Goal: Find specific page/section: Find specific page/section

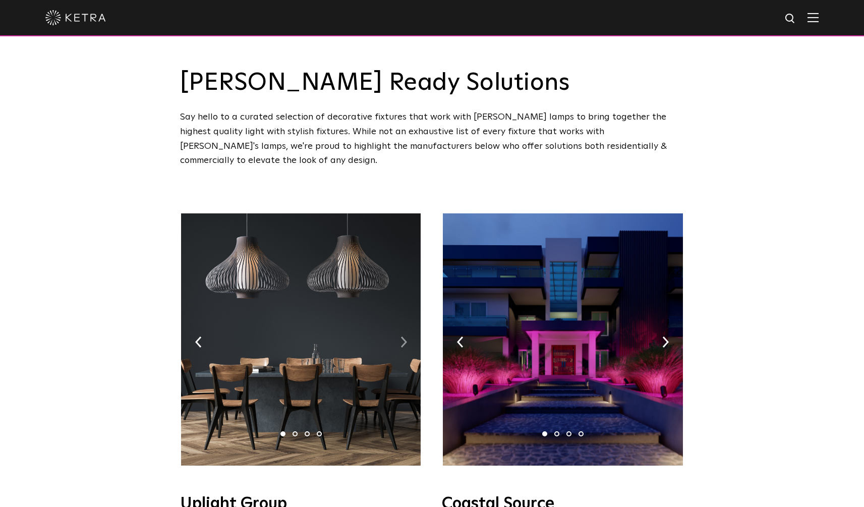
click at [404, 336] on img at bounding box center [403, 341] width 7 height 11
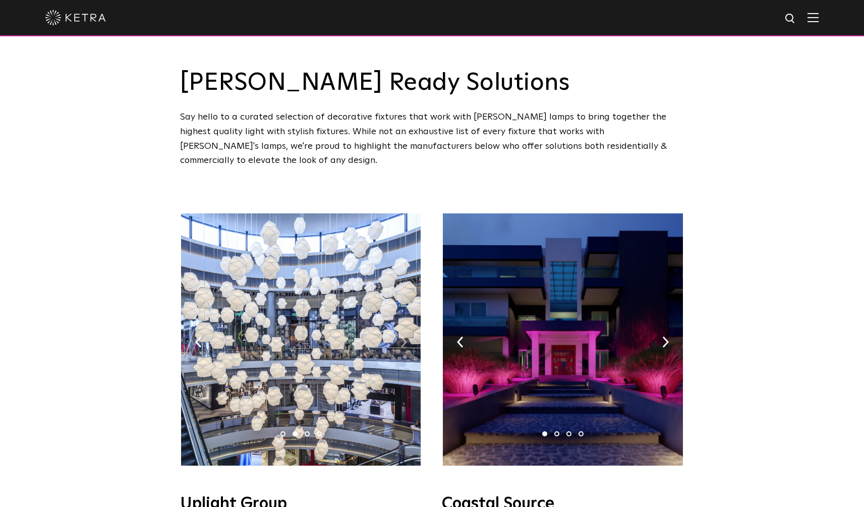
click at [404, 336] on img at bounding box center [403, 341] width 7 height 11
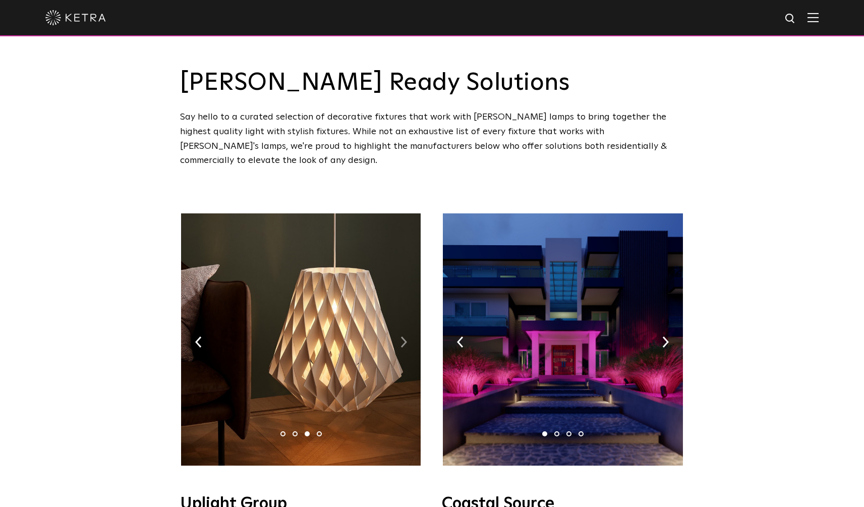
click at [404, 336] on img at bounding box center [403, 341] width 7 height 11
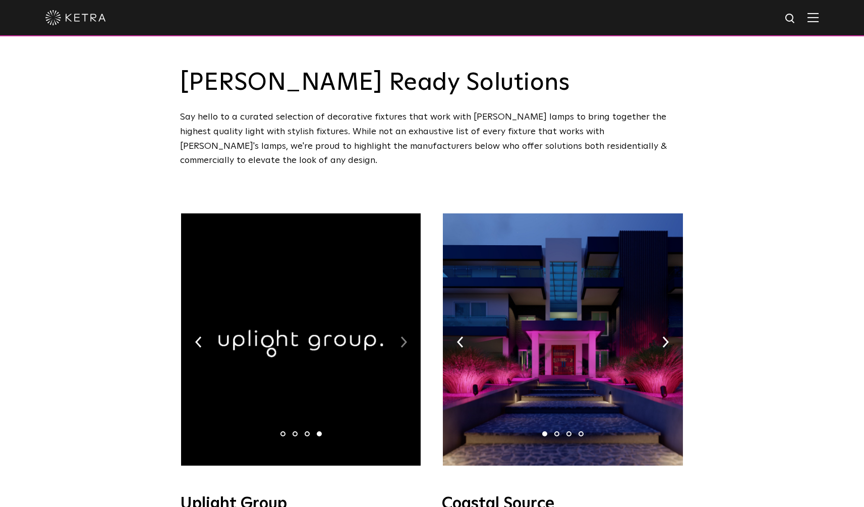
click at [404, 336] on img at bounding box center [403, 341] width 7 height 11
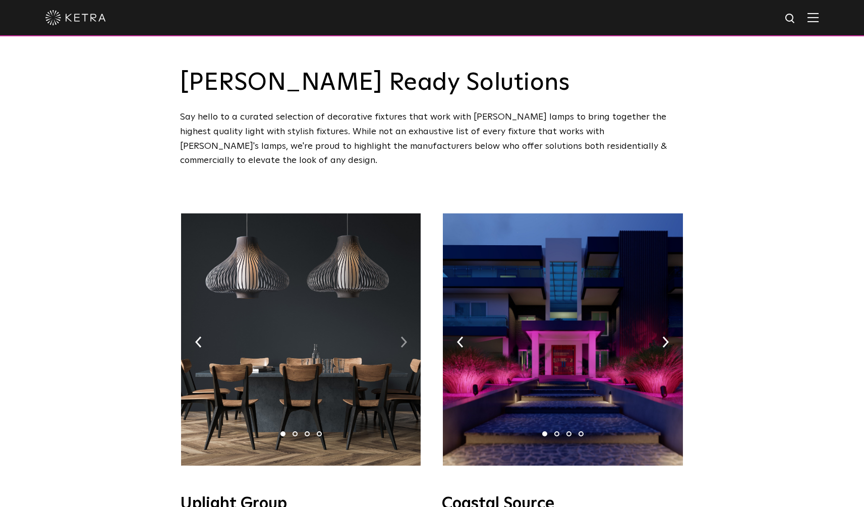
click at [404, 336] on img at bounding box center [403, 341] width 7 height 11
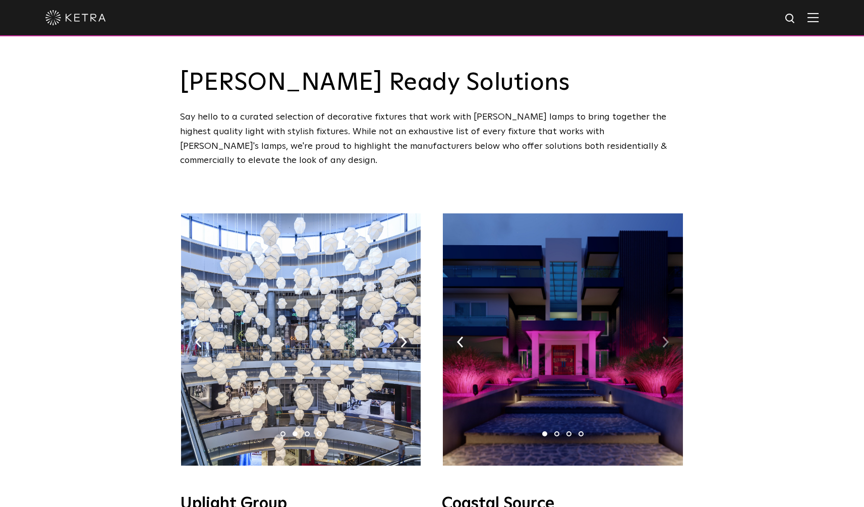
click at [662, 336] on img at bounding box center [665, 341] width 7 height 11
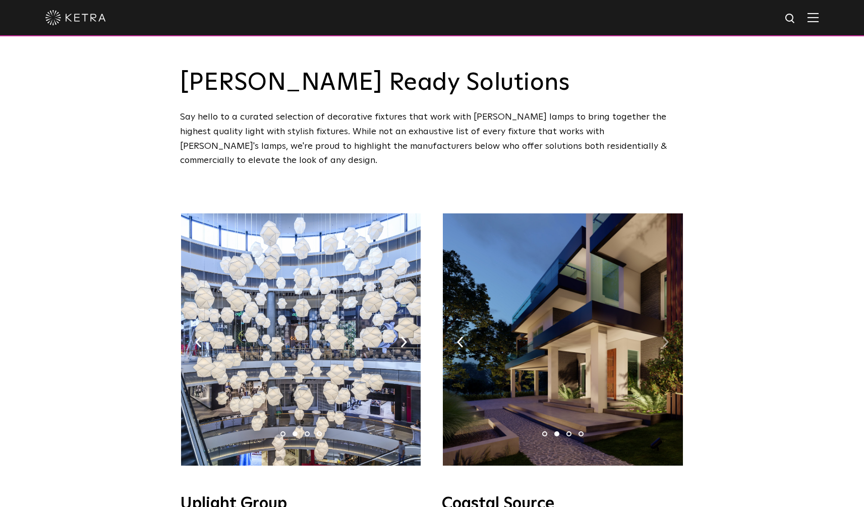
click at [663, 336] on img at bounding box center [665, 341] width 7 height 11
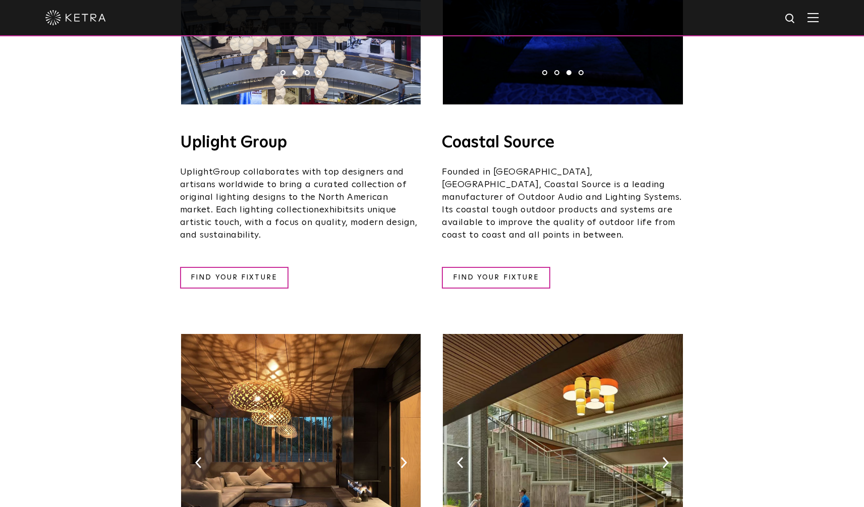
scroll to position [222, 0]
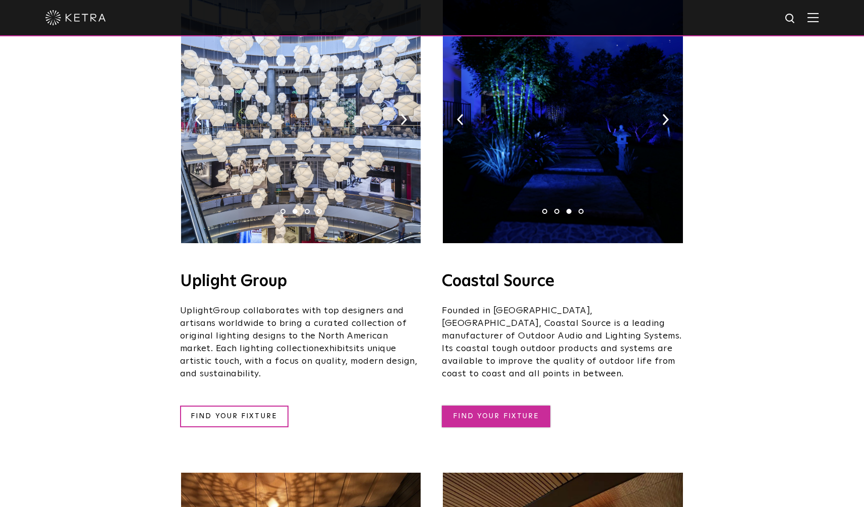
click at [506, 405] on link "FIND YOUR FIXTURE" at bounding box center [496, 416] width 108 height 22
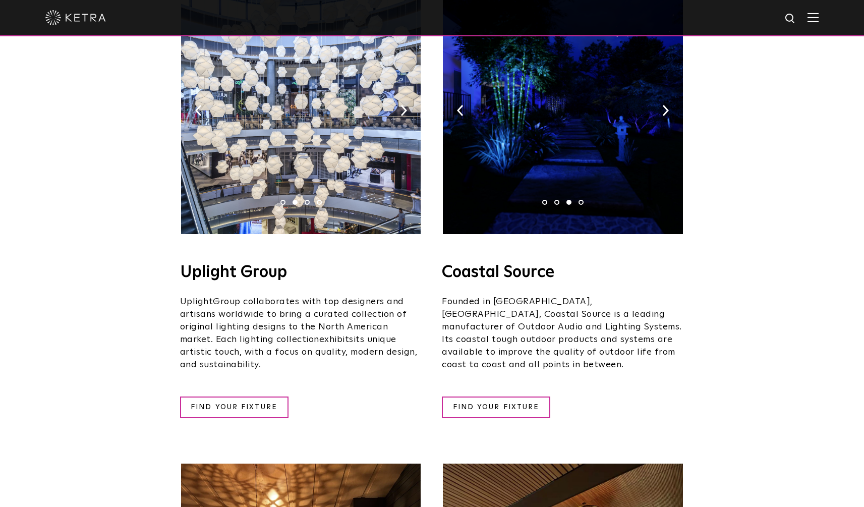
scroll to position [239, 0]
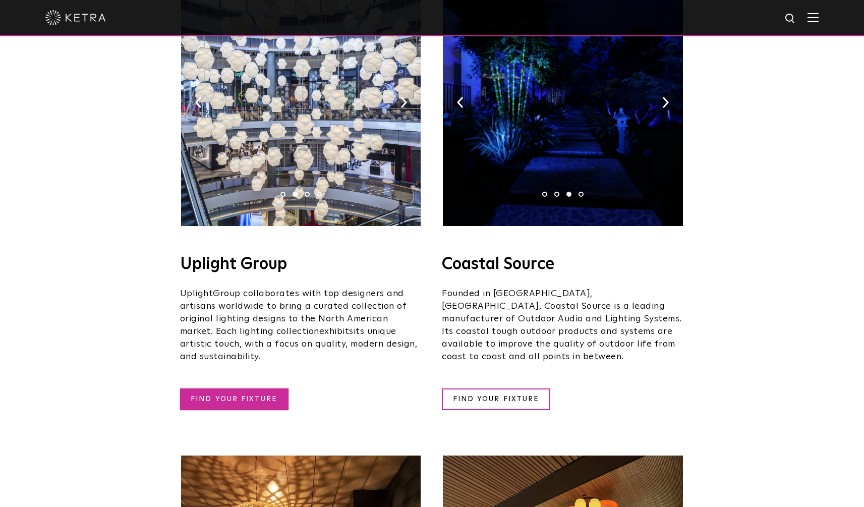
click at [226, 388] on link "FIND YOUR FIXTURE" at bounding box center [234, 399] width 108 height 22
